Goal: Information Seeking & Learning: Learn about a topic

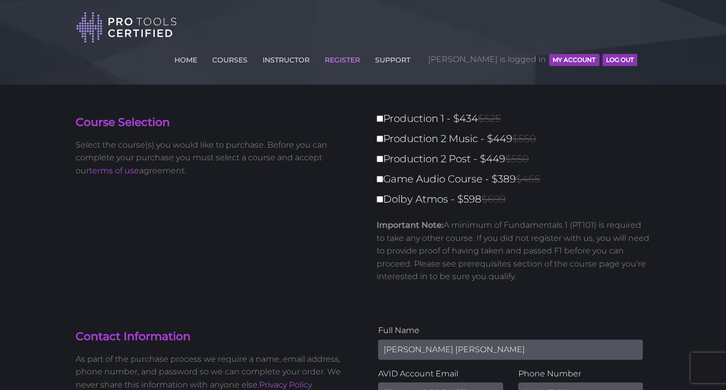
click at [569, 54] on button "MY ACCOUNT" at bounding box center [574, 60] width 50 height 12
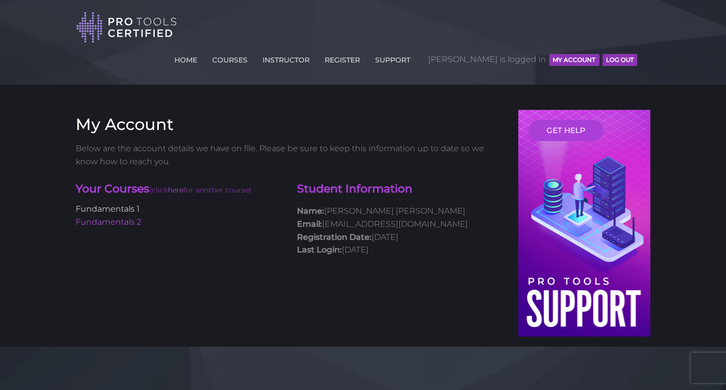
click at [120, 204] on link "Fundamentals 1" at bounding box center [108, 209] width 64 height 10
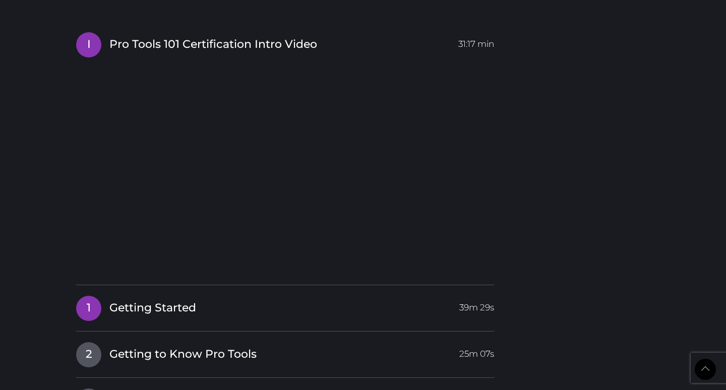
scroll to position [1252, 0]
click at [157, 300] on span "Getting Started" at bounding box center [152, 308] width 87 height 16
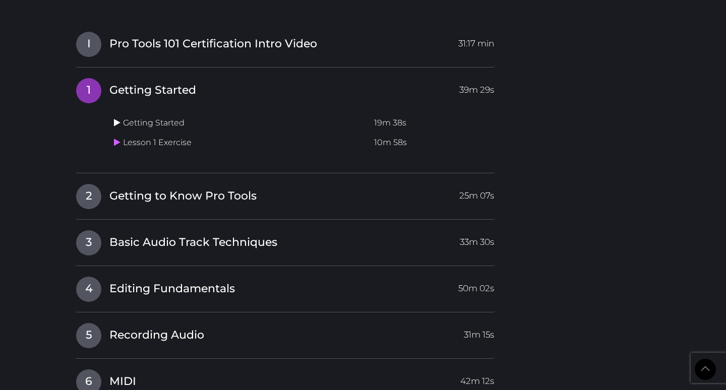
click at [119, 118] on icon at bounding box center [117, 122] width 7 height 8
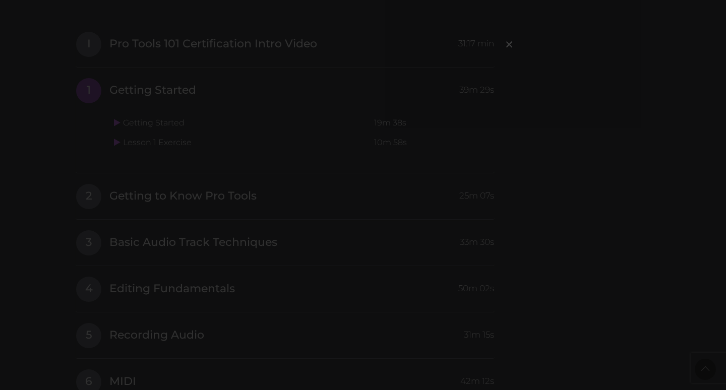
click at [50, 100] on div "×" at bounding box center [363, 195] width 726 height 390
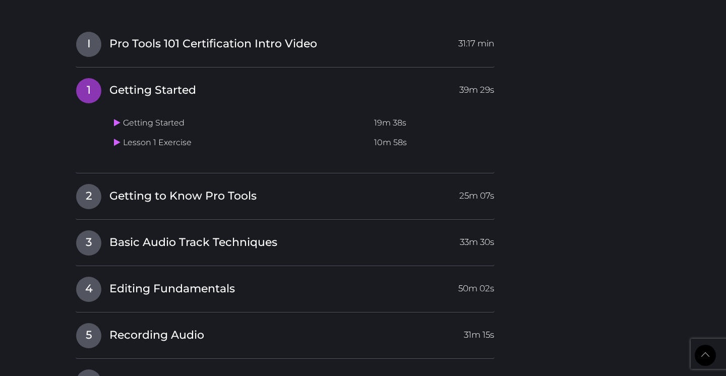
click at [123, 113] on td "Getting Started" at bounding box center [240, 123] width 260 height 20
click at [119, 113] on td "Getting Started" at bounding box center [240, 123] width 260 height 20
click at [118, 118] on icon at bounding box center [117, 122] width 7 height 8
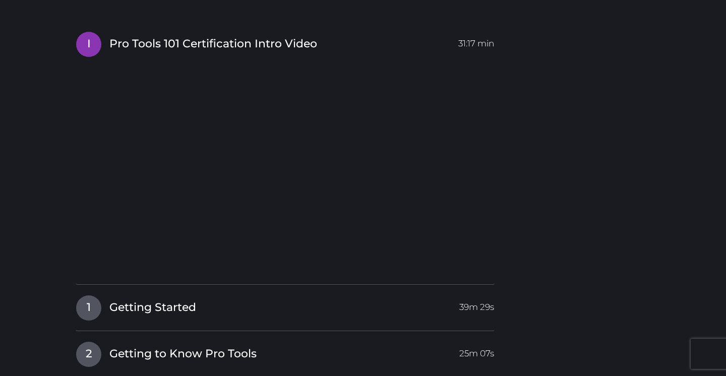
scroll to position [1252, 0]
click at [135, 300] on span "Getting Started" at bounding box center [152, 308] width 87 height 16
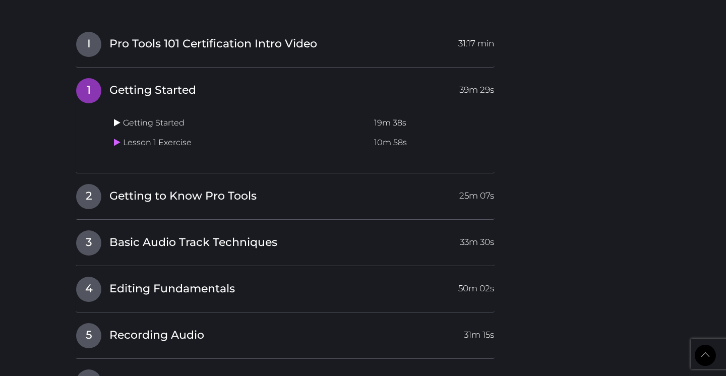
click at [119, 118] on icon at bounding box center [117, 122] width 7 height 8
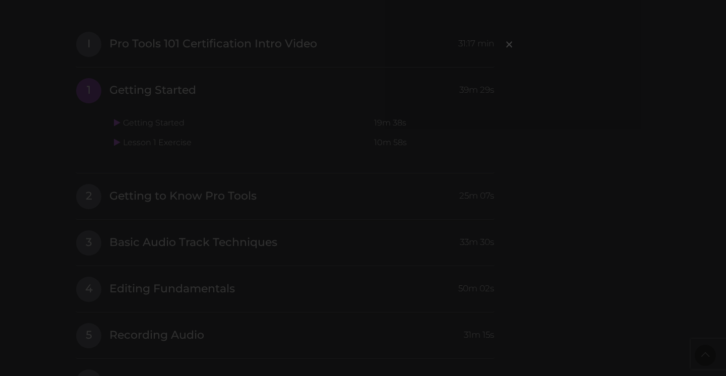
click at [544, 54] on div "×" at bounding box center [363, 188] width 726 height 376
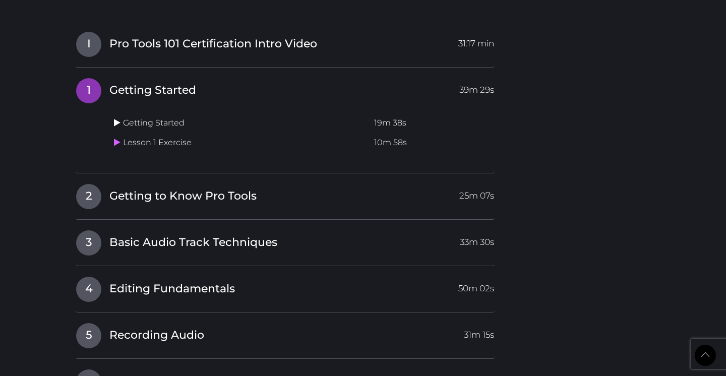
click at [118, 118] on icon at bounding box center [117, 122] width 7 height 8
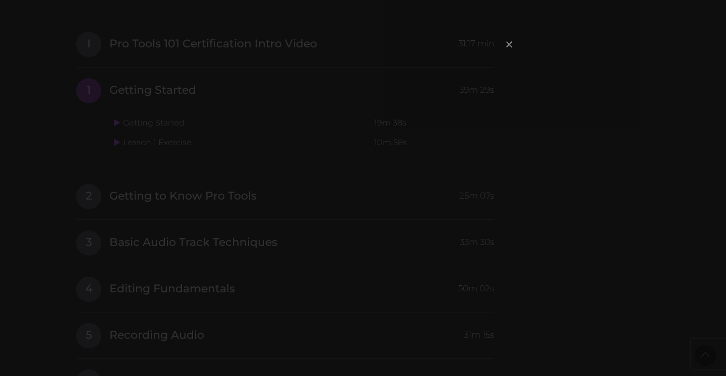
click at [508, 43] on span "×" at bounding box center [509, 44] width 10 height 22
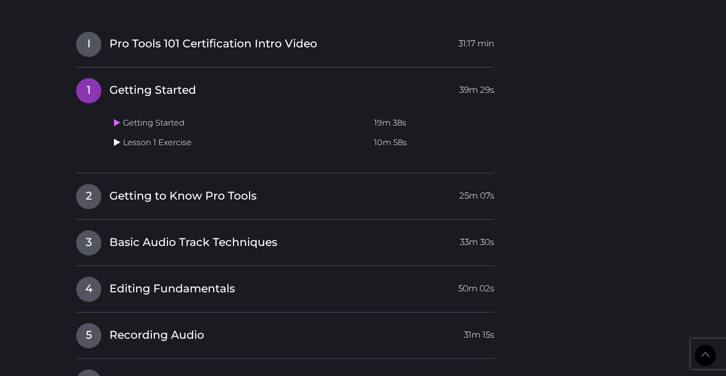
click at [116, 138] on icon at bounding box center [117, 142] width 7 height 8
